Goal: Information Seeking & Learning: Learn about a topic

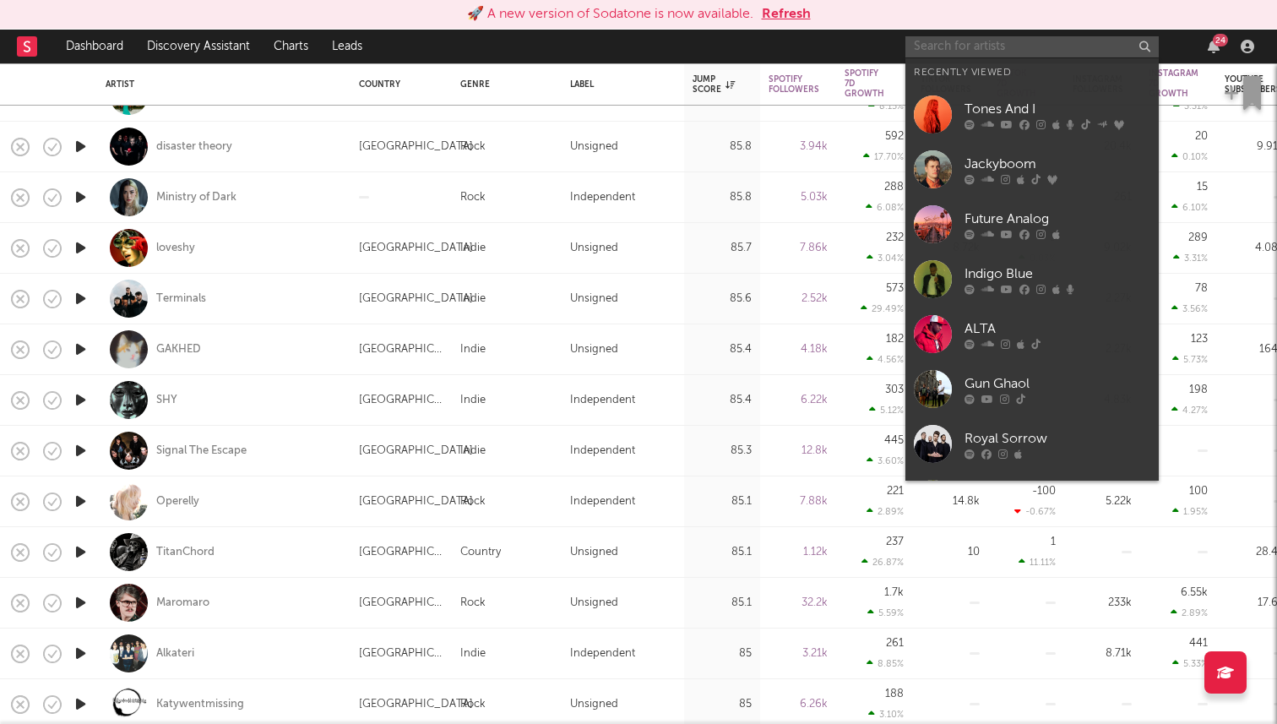
click at [995, 46] on input "text" at bounding box center [1032, 46] width 253 height 21
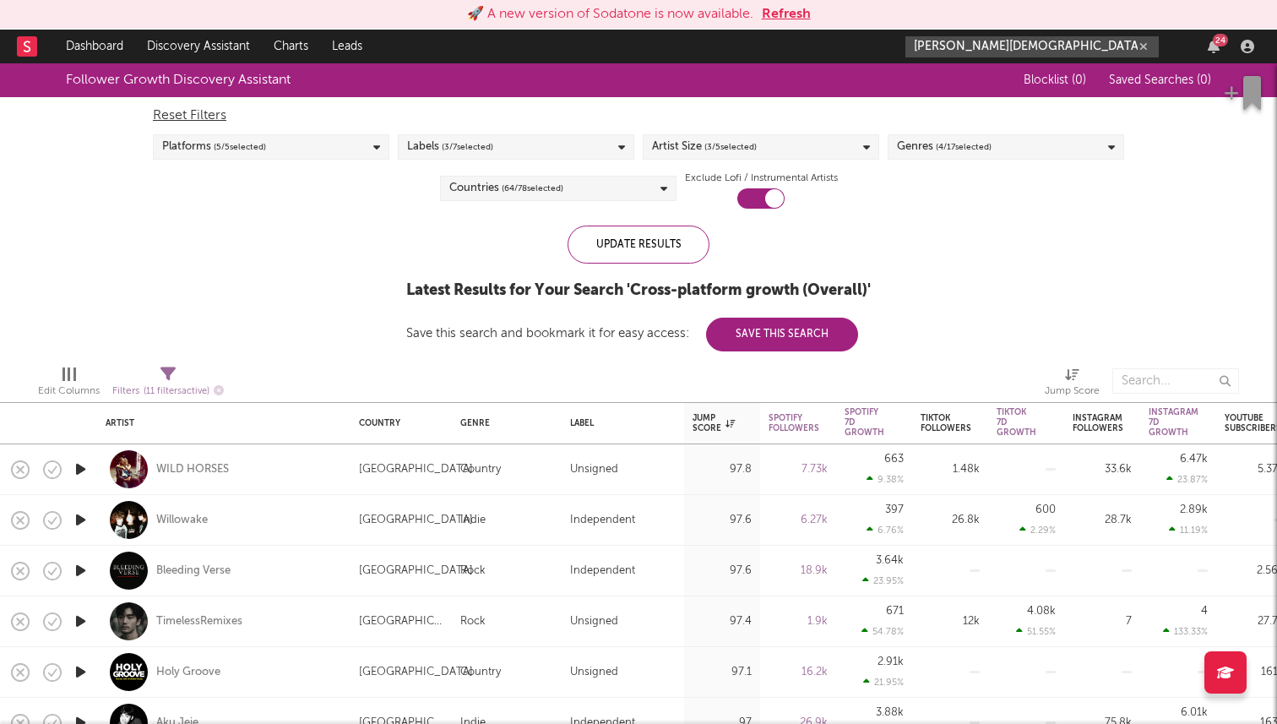
click at [995, 40] on input "[PERSON_NAME][DEMOGRAPHIC_DATA]" at bounding box center [1032, 46] width 253 height 21
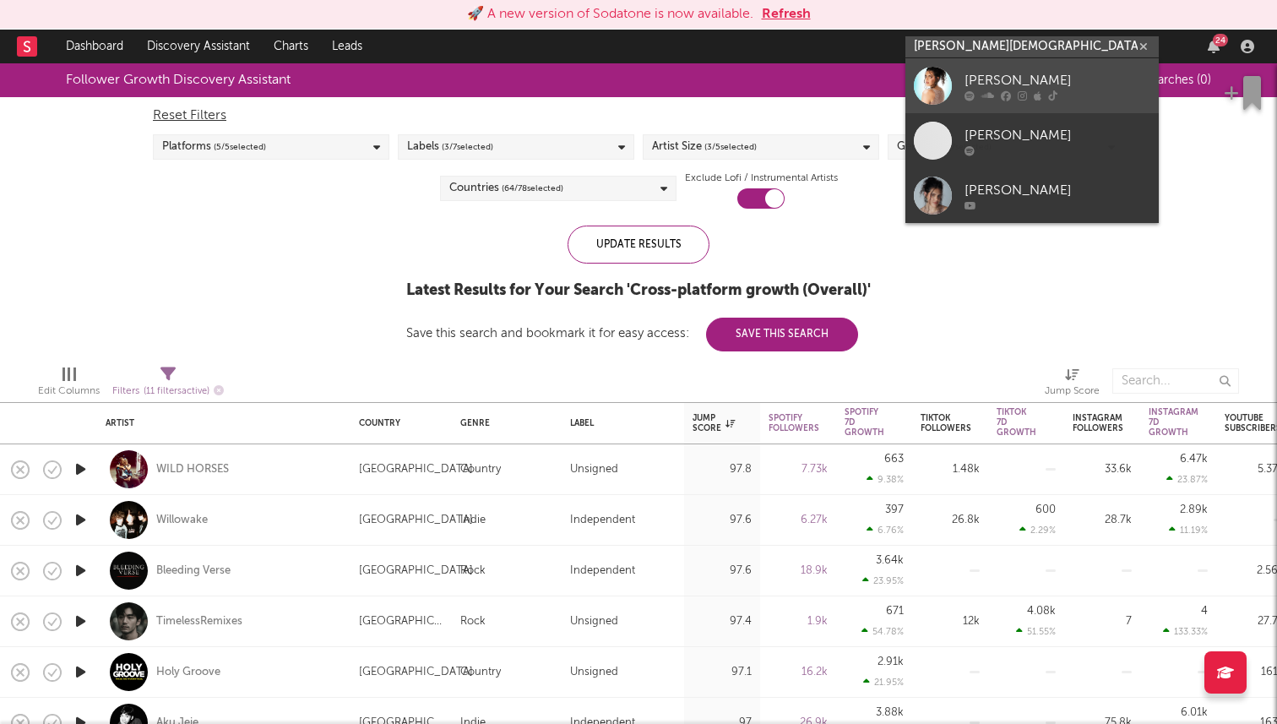
type input "[PERSON_NAME][DEMOGRAPHIC_DATA]"
click at [983, 65] on link "[PERSON_NAME]" at bounding box center [1032, 85] width 253 height 55
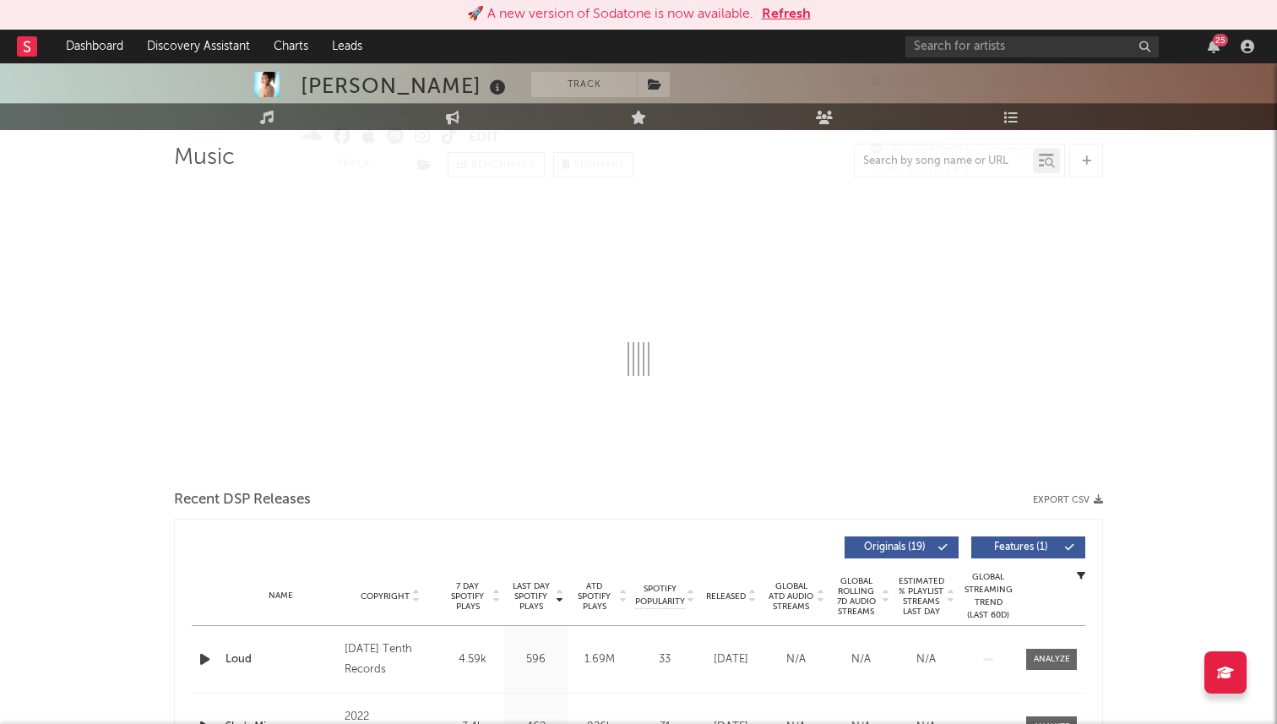
select select "6m"
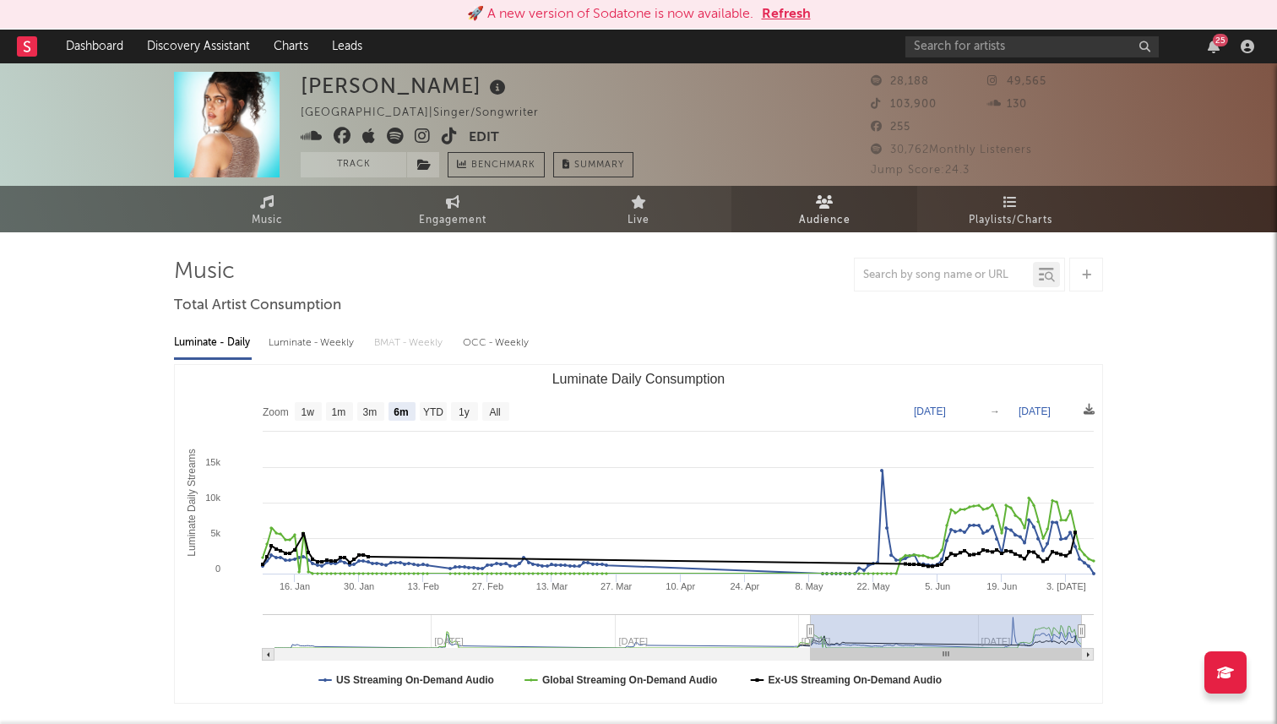
click at [838, 204] on link "Audience" at bounding box center [825, 209] width 186 height 46
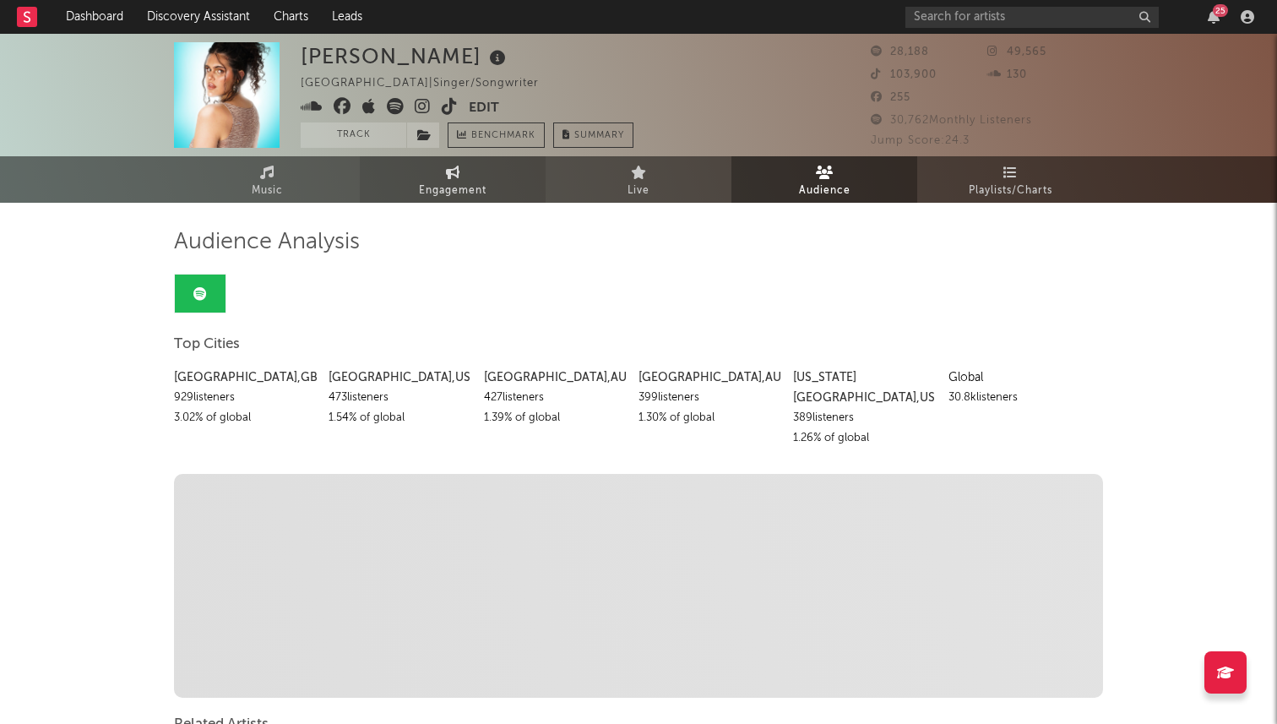
click at [468, 173] on link "Engagement" at bounding box center [453, 179] width 186 height 46
select select "1w"
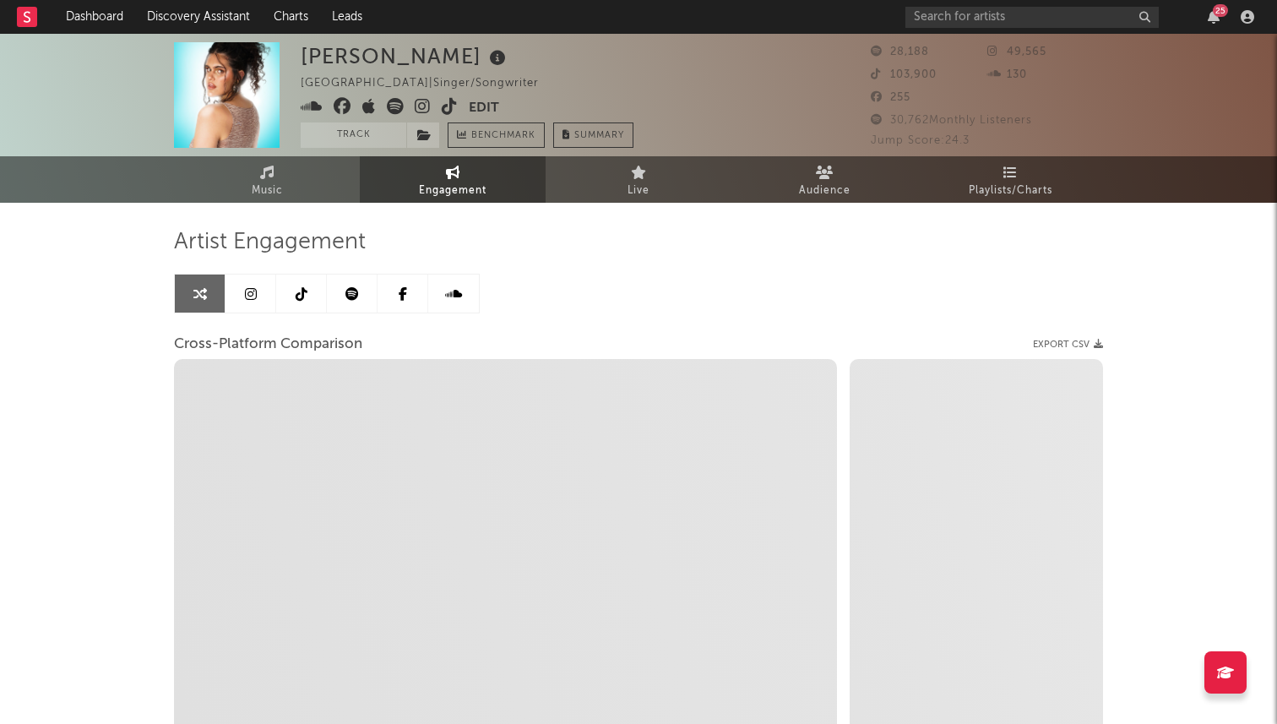
select select "1m"
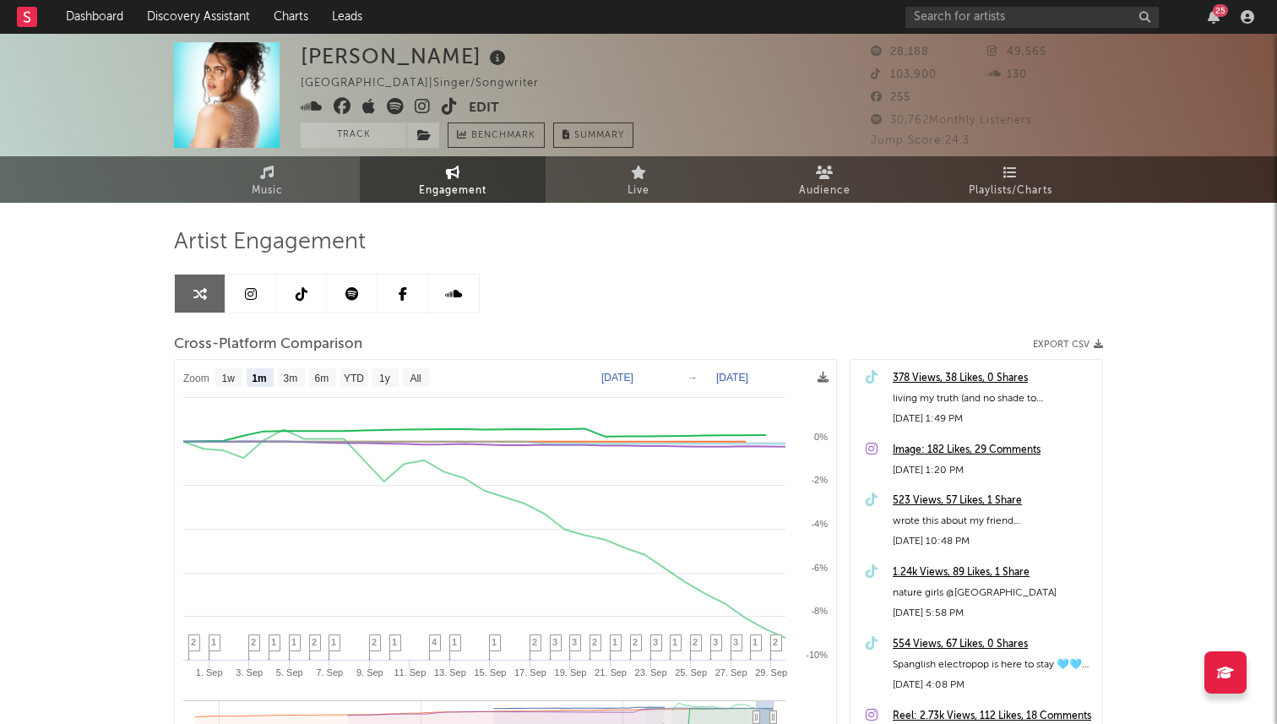
click at [422, 109] on icon at bounding box center [423, 106] width 16 height 17
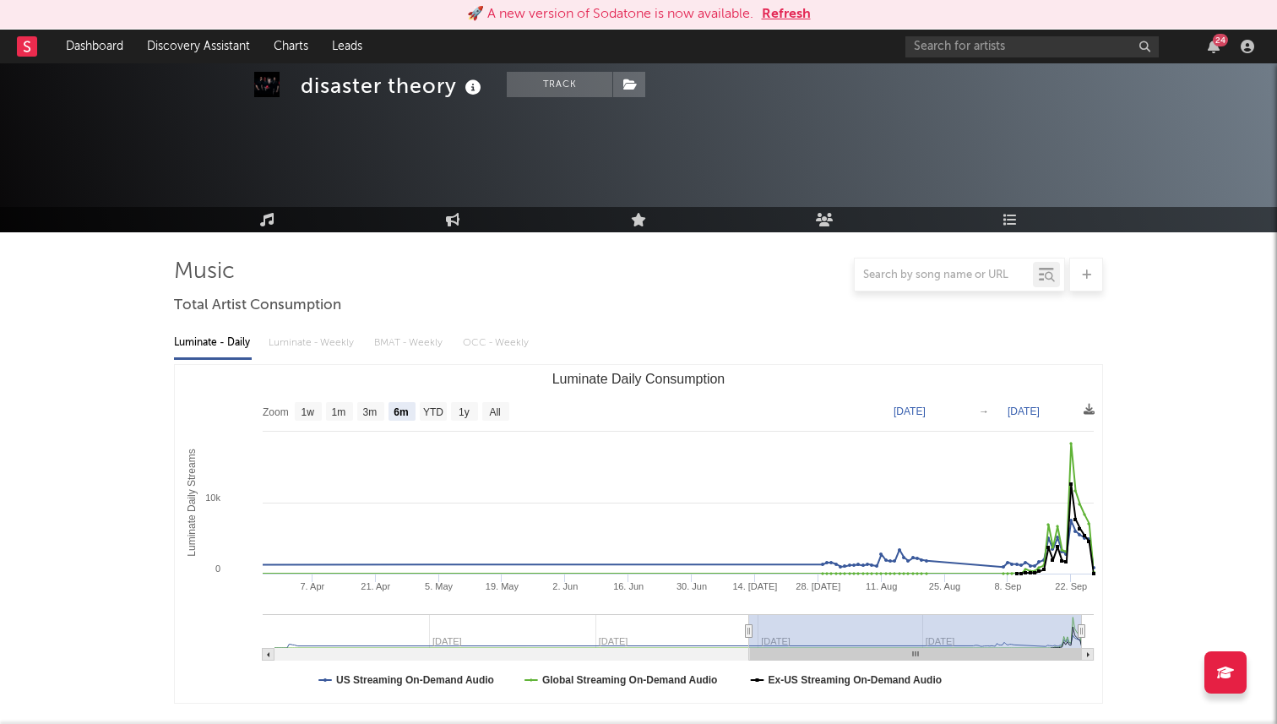
select select "6m"
